Goal: Task Accomplishment & Management: Complete application form

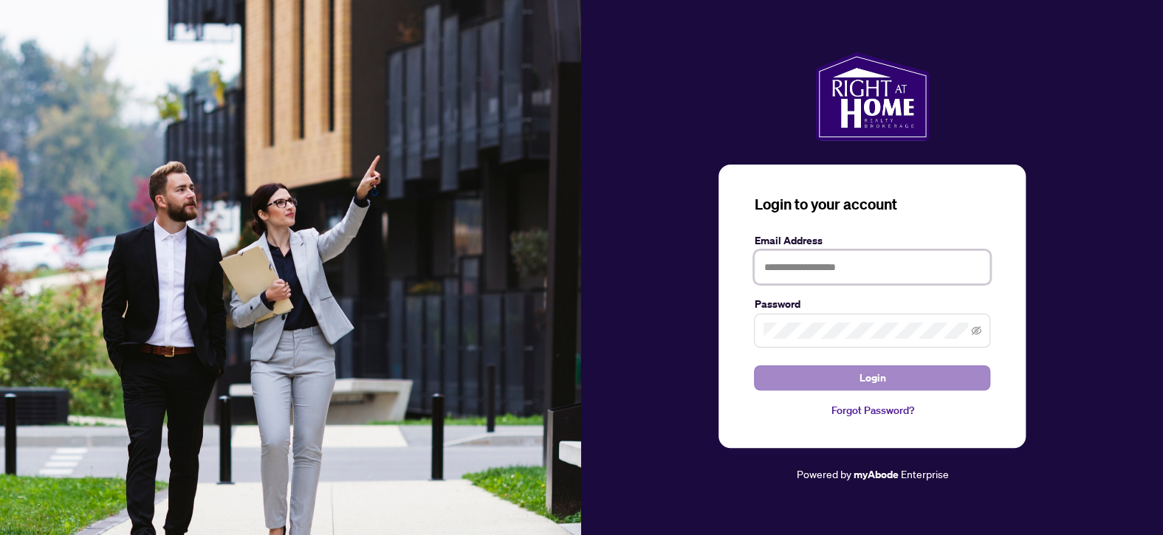
type input "**********"
click at [799, 379] on button "Login" at bounding box center [872, 377] width 236 height 25
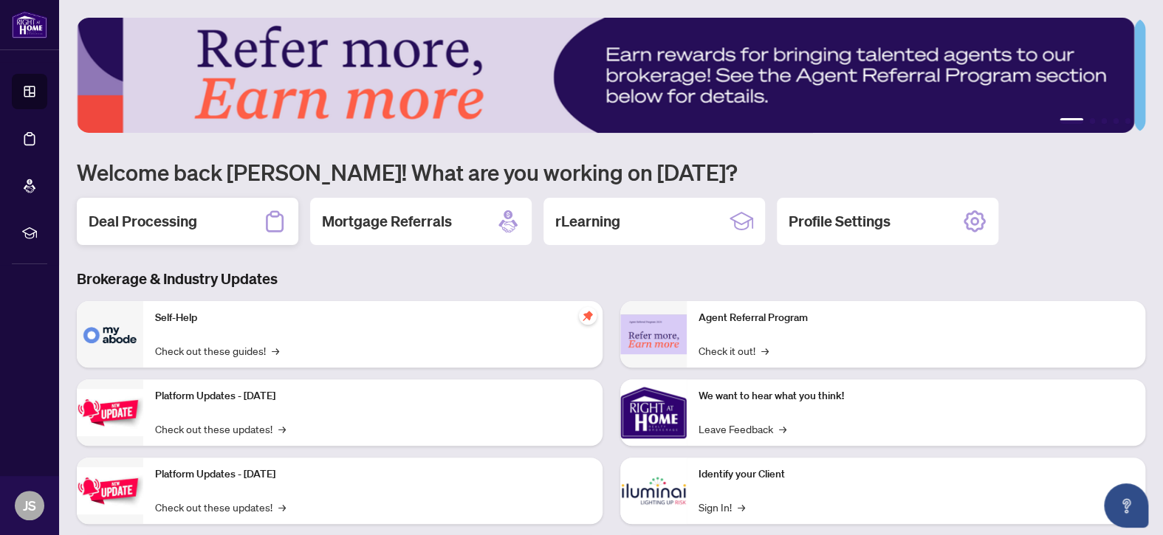
click at [187, 219] on h2 "Deal Processing" at bounding box center [143, 221] width 109 height 21
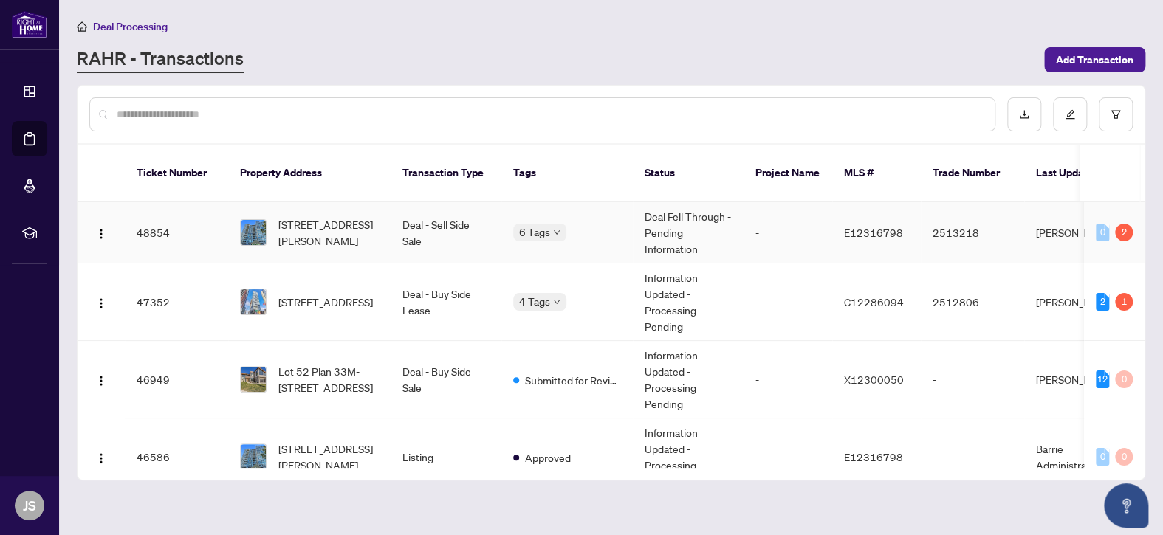
click at [463, 223] on td "Deal - Sell Side Sale" at bounding box center [446, 232] width 111 height 61
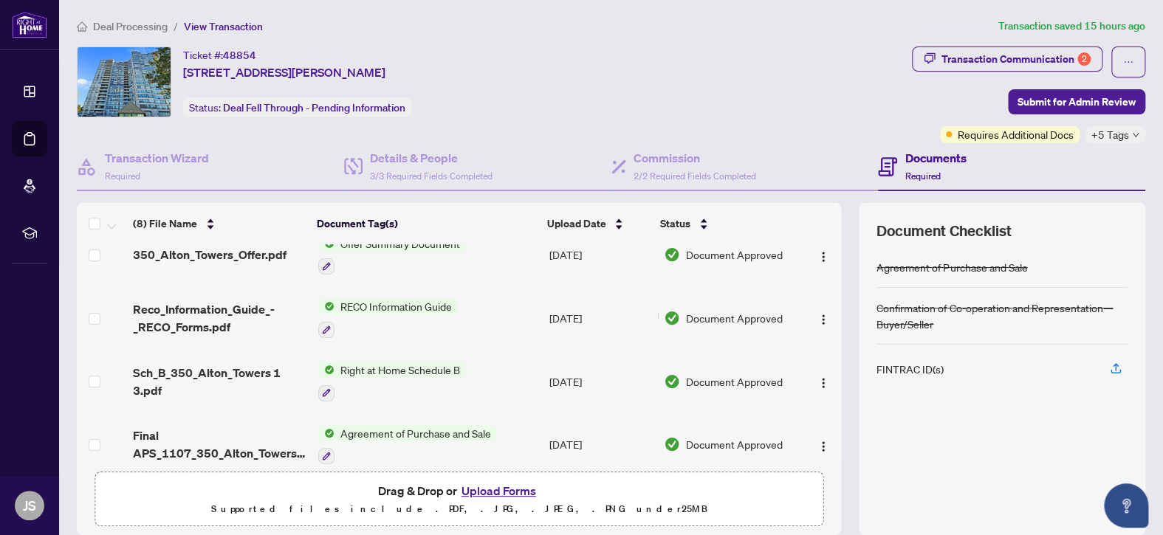
scroll to position [74, 0]
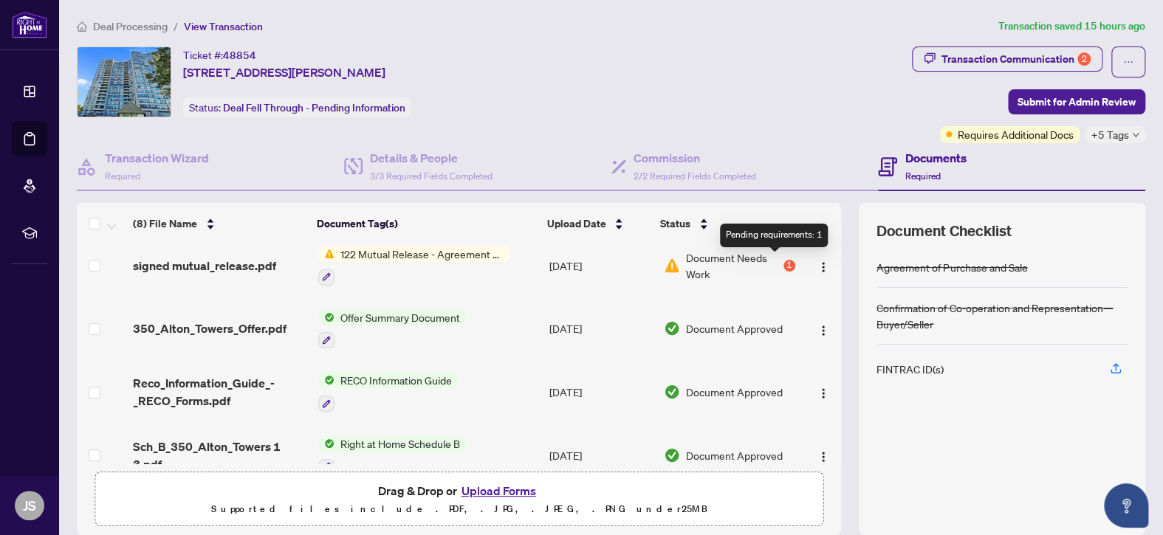
click at [783, 262] on div "1" at bounding box center [789, 266] width 12 height 12
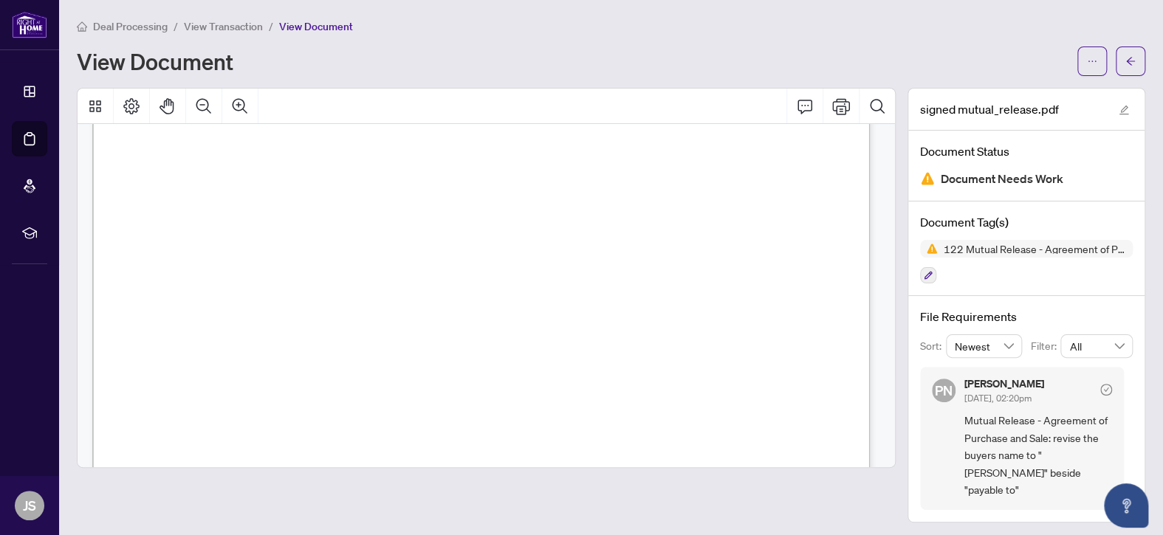
scroll to position [702, 0]
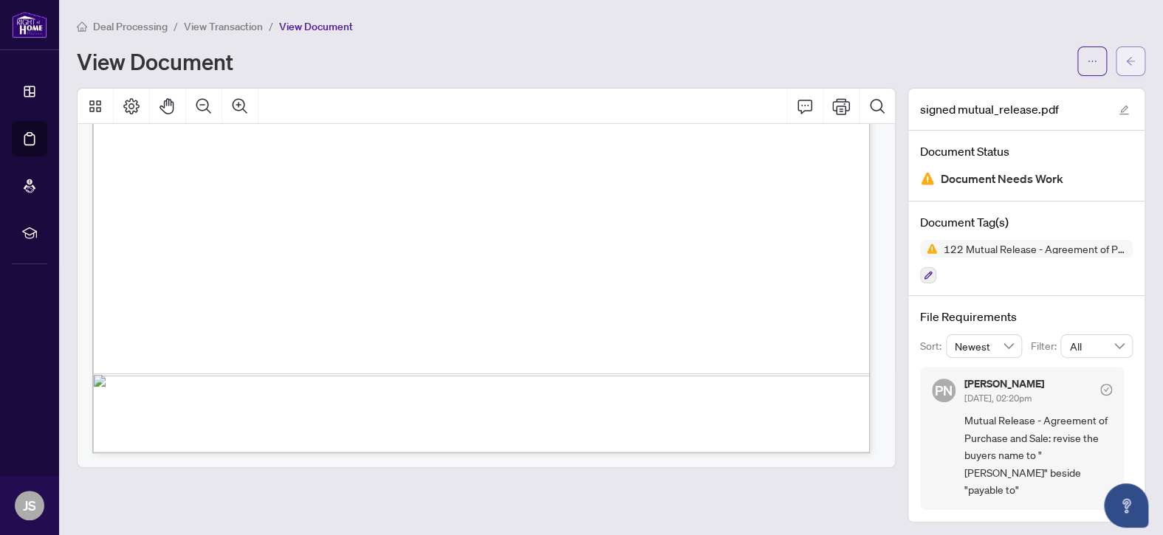
click at [1135, 62] on button "button" at bounding box center [1131, 62] width 30 height 30
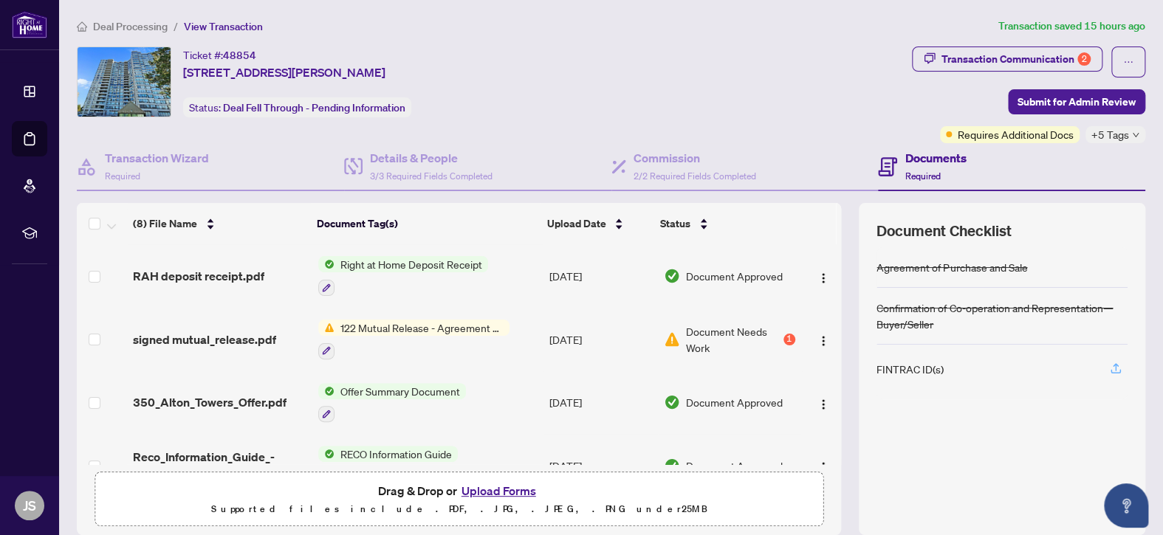
click at [1109, 363] on icon "button" at bounding box center [1115, 368] width 13 height 13
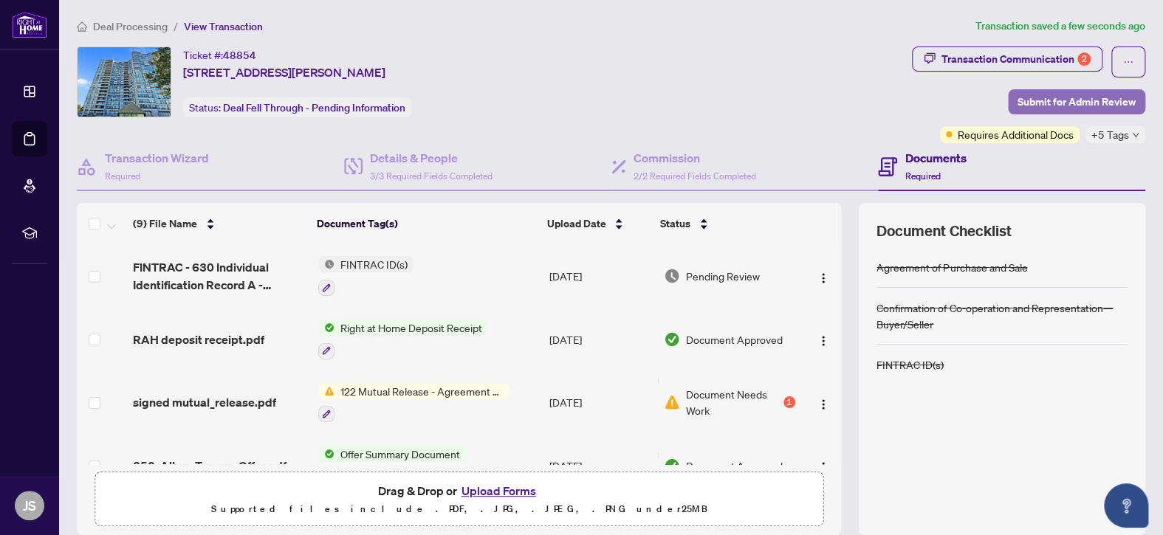
click at [1079, 97] on span "Submit for Admin Review" at bounding box center [1076, 102] width 118 height 24
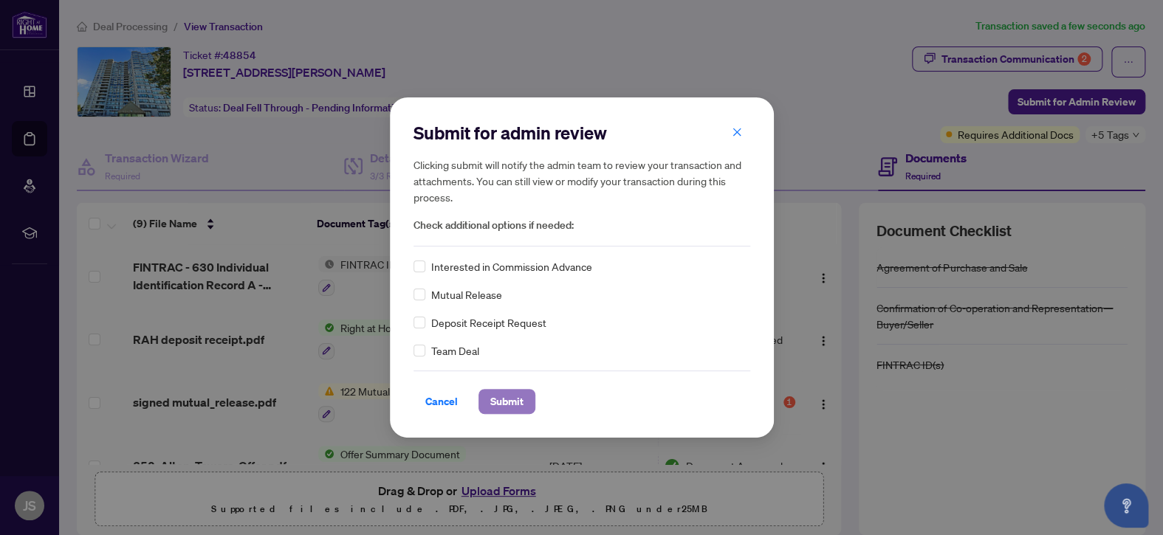
click at [509, 394] on span "Submit" at bounding box center [506, 402] width 33 height 24
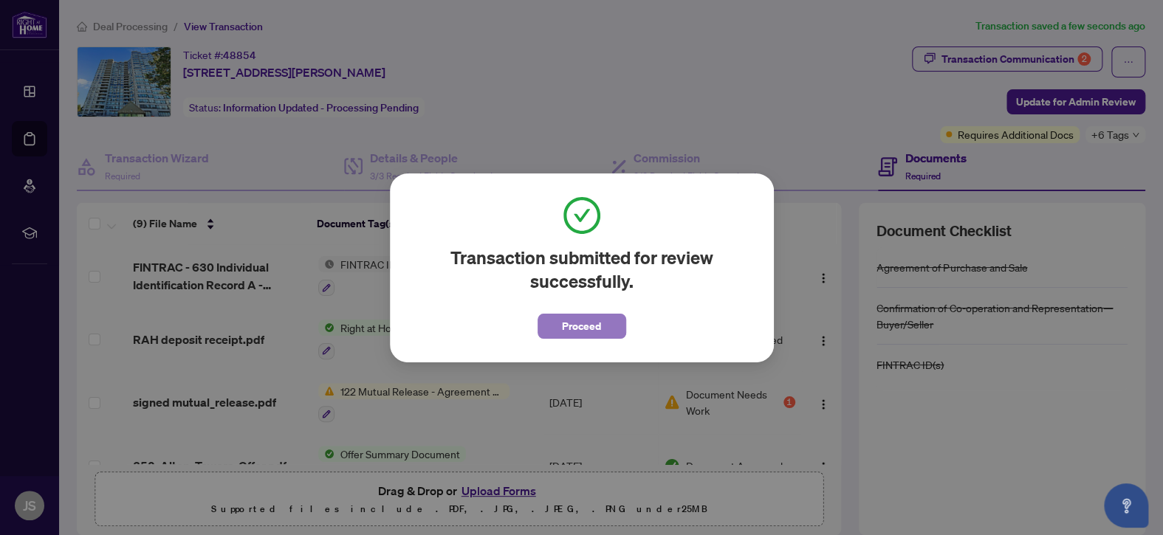
click at [587, 330] on span "Proceed" at bounding box center [581, 327] width 39 height 24
